Goal: Navigation & Orientation: Find specific page/section

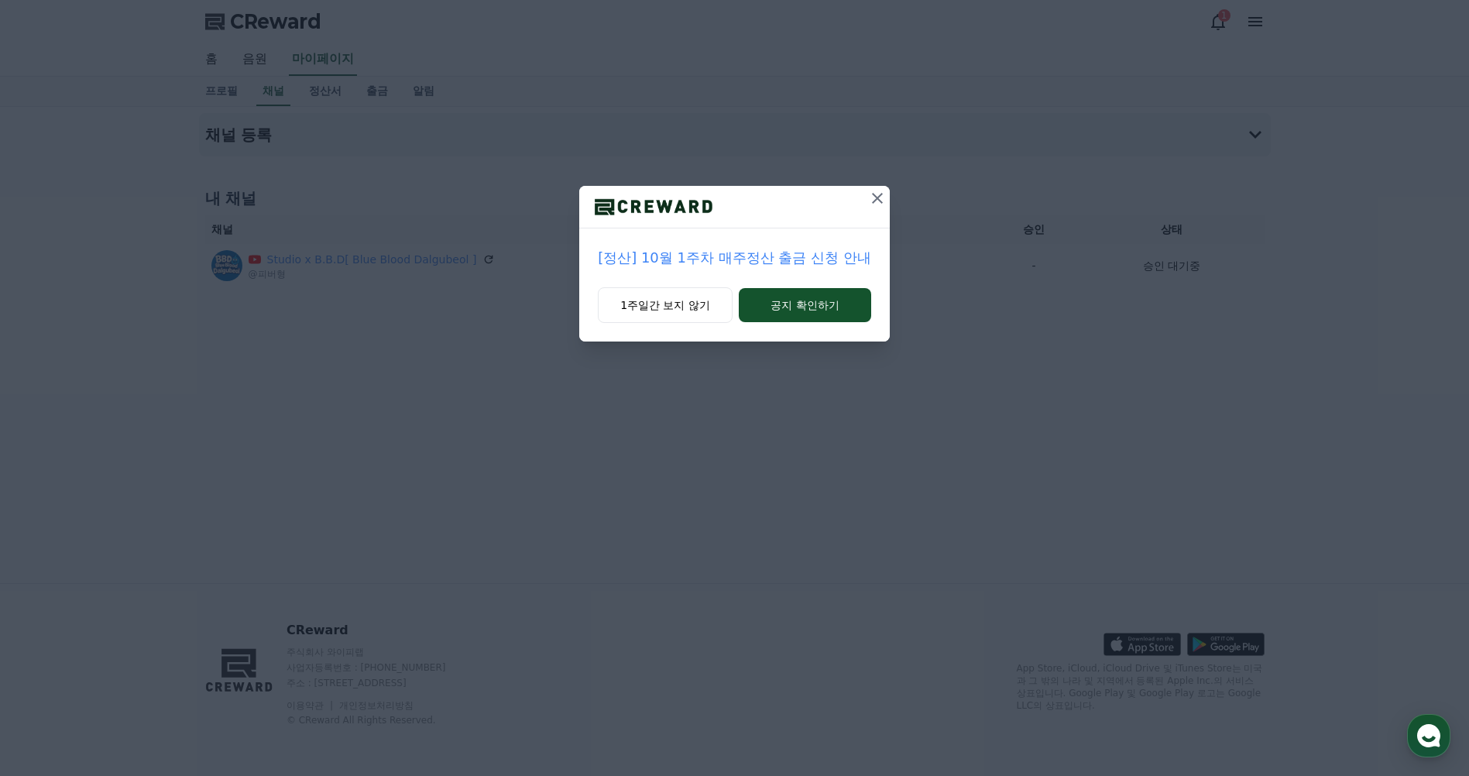
click at [868, 196] on icon at bounding box center [877, 198] width 19 height 19
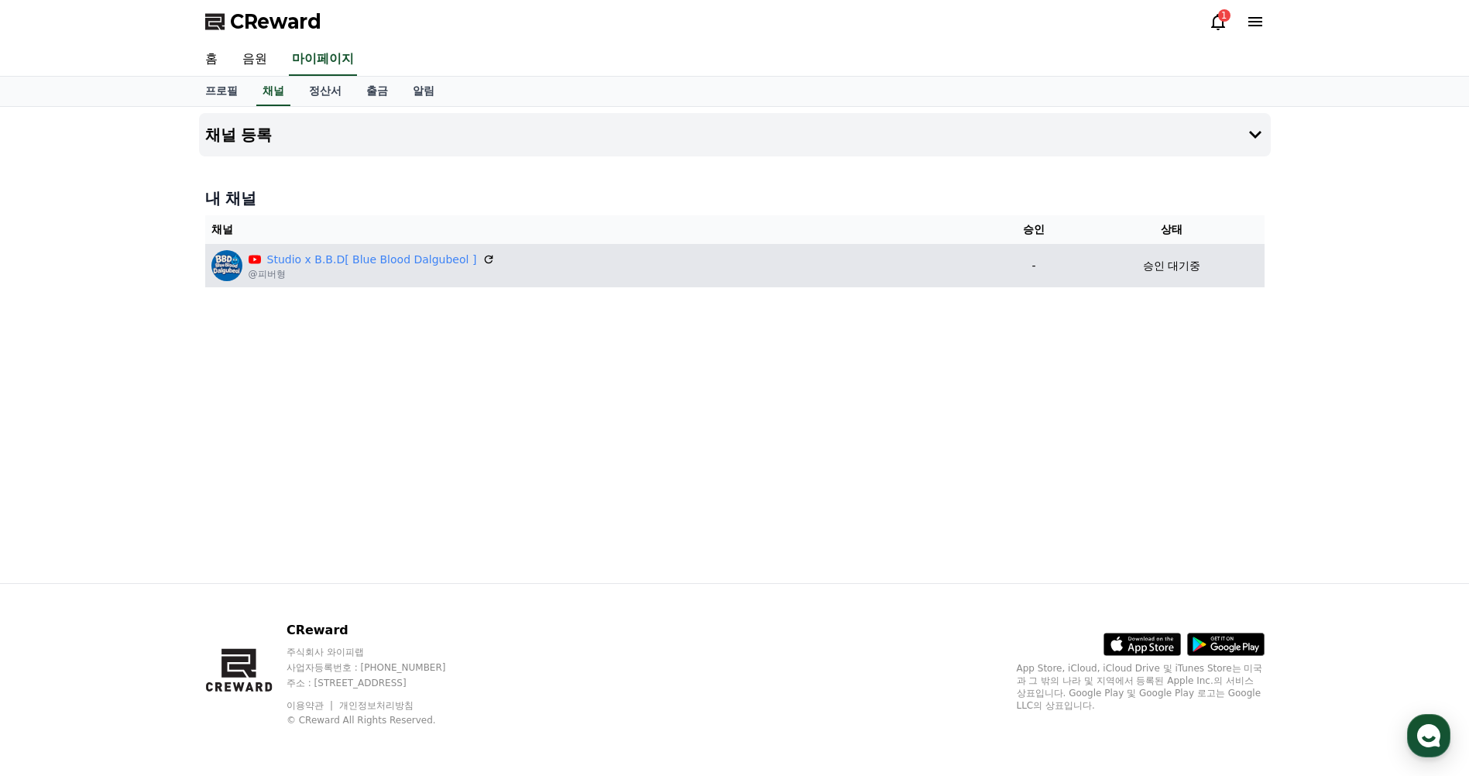
click at [527, 263] on div "Studio x B.B.D[ Blue Blood Dalgubeol ] @피버형" at bounding box center [596, 265] width 771 height 31
click at [424, 264] on link "Studio x B.B.D[ Blue Blood Dalgubeol ]" at bounding box center [372, 260] width 210 height 16
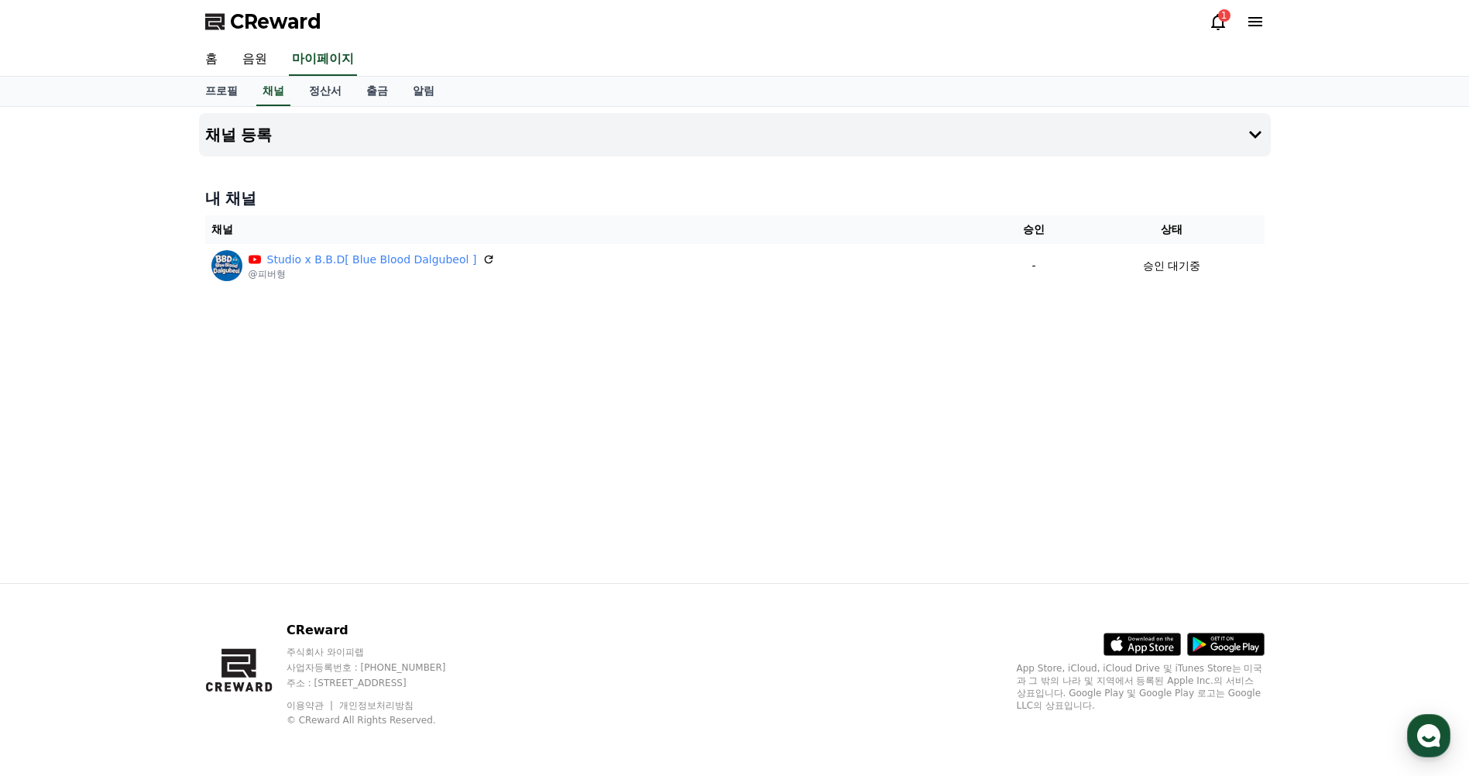
click at [1256, 22] on icon at bounding box center [1255, 21] width 14 height 9
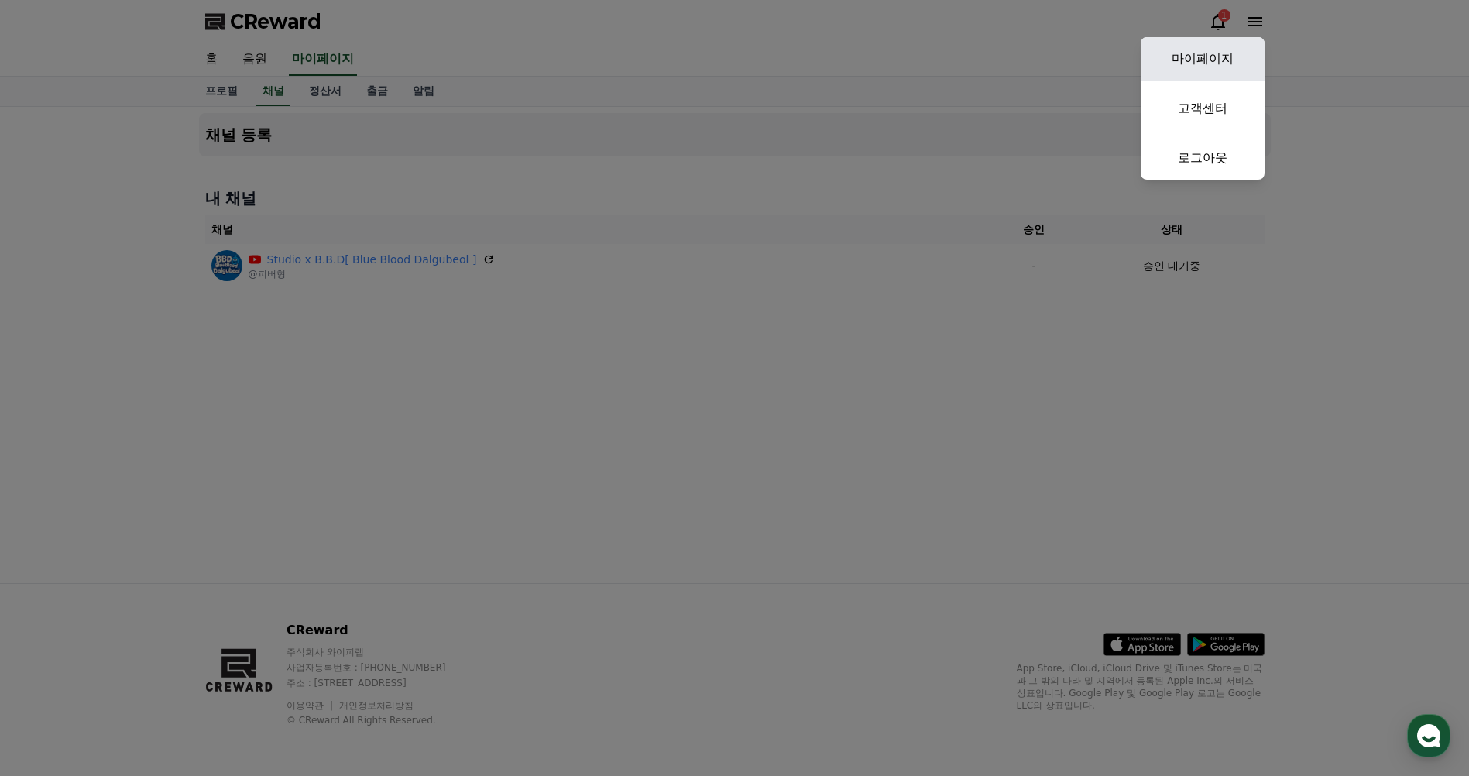
click at [1203, 66] on link "마이페이지" at bounding box center [1203, 58] width 124 height 43
select select "**********"
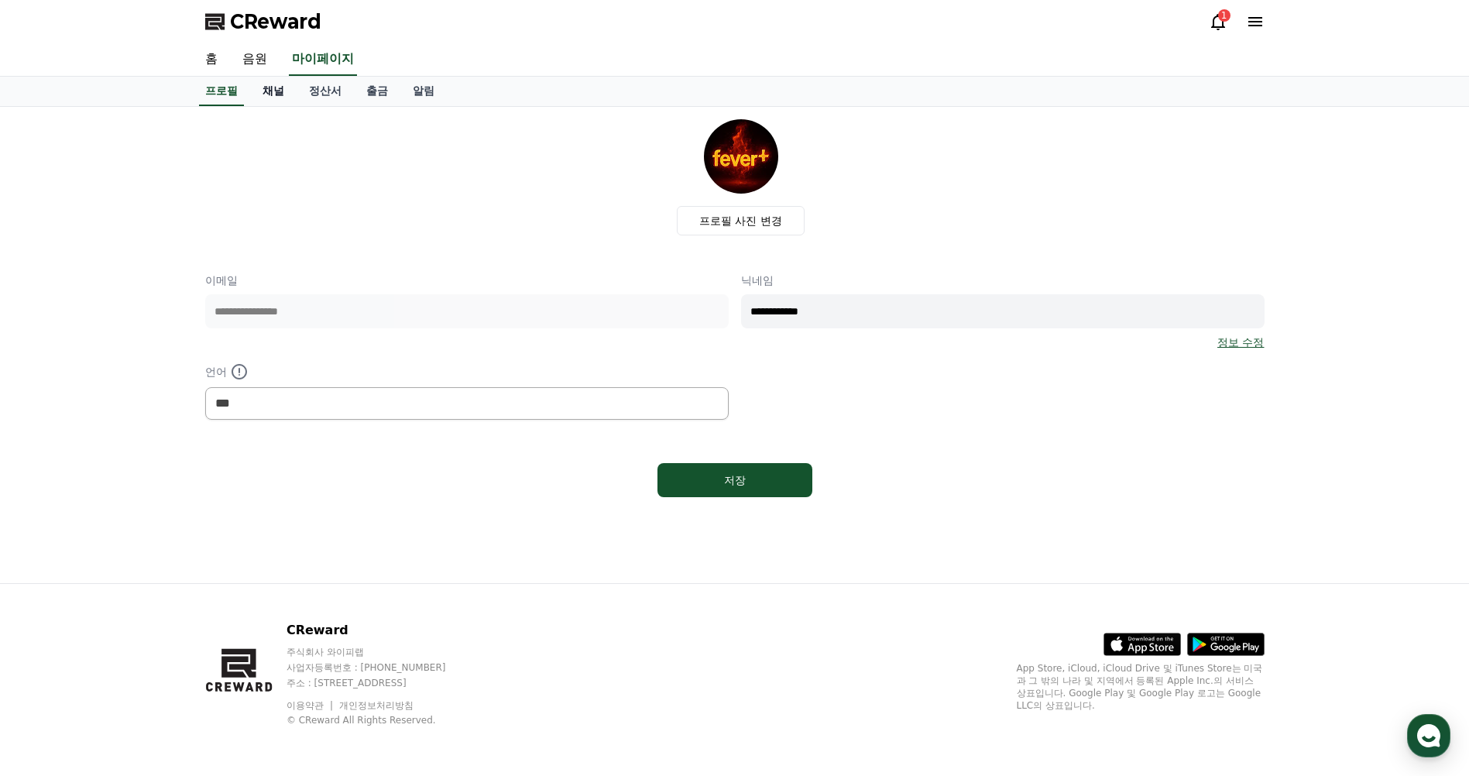
click at [268, 105] on link "채널" at bounding box center [273, 91] width 46 height 29
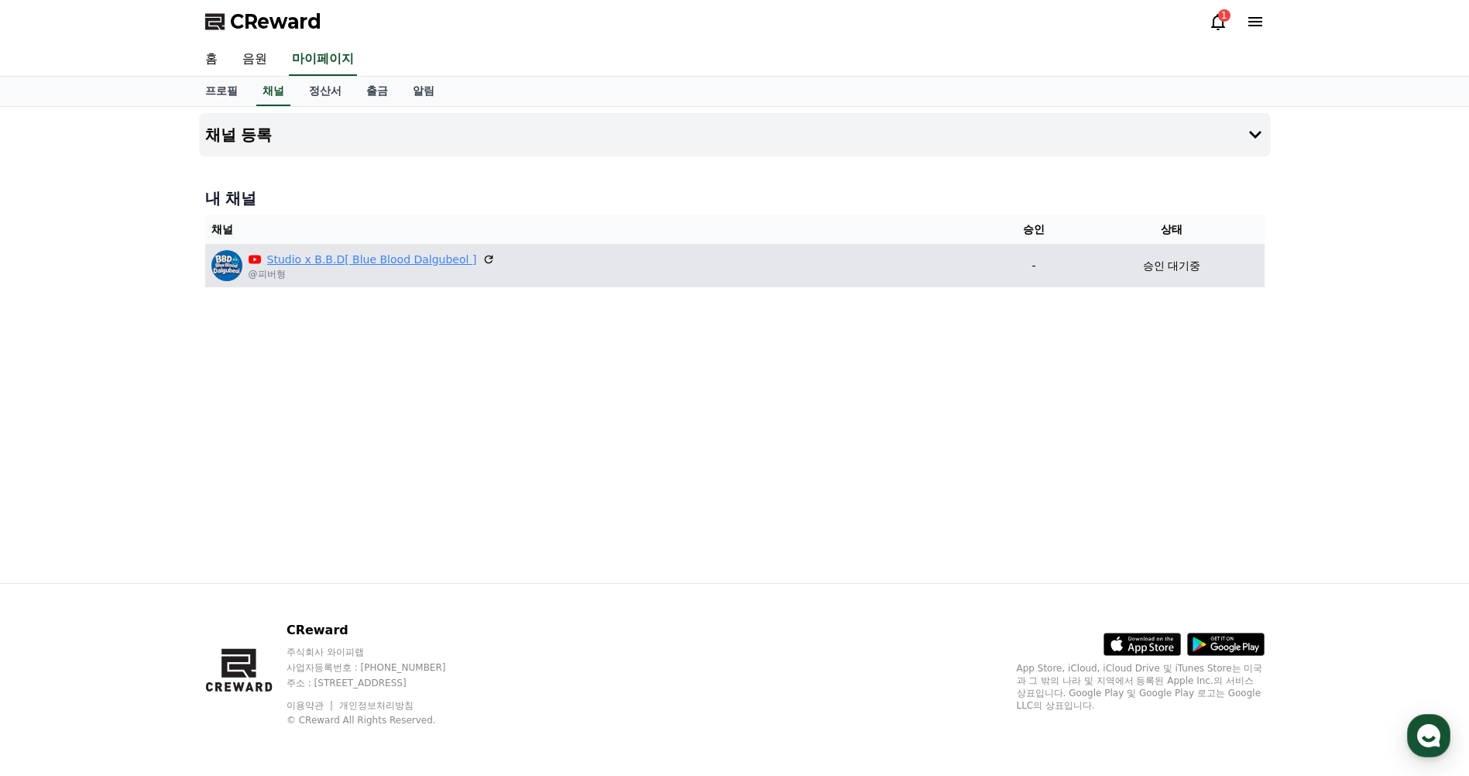
click at [431, 259] on link "Studio x B.B.D[ Blue Blood Dalgubeol ]" at bounding box center [372, 260] width 210 height 16
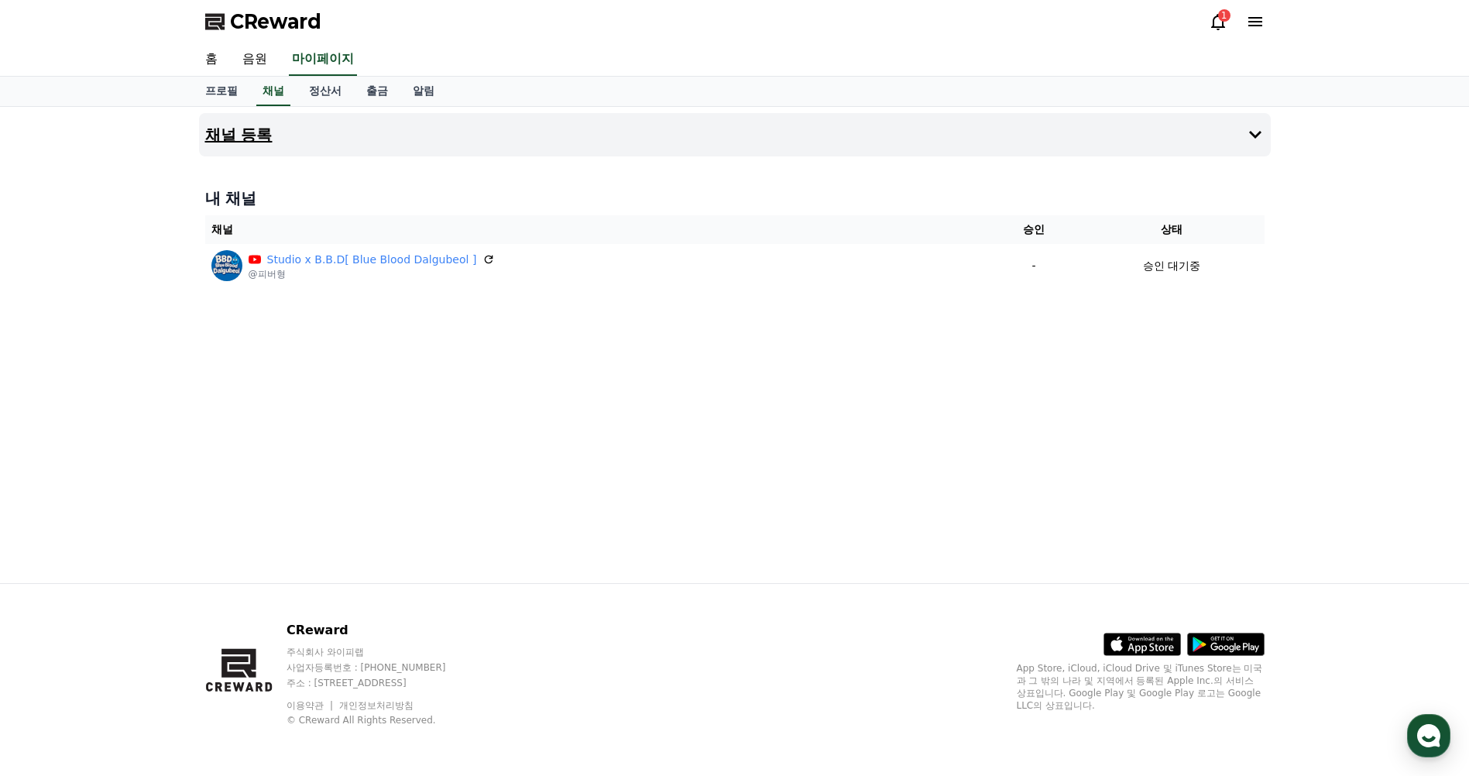
click at [1255, 136] on icon at bounding box center [1255, 135] width 12 height 8
